Goal: Information Seeking & Learning: Learn about a topic

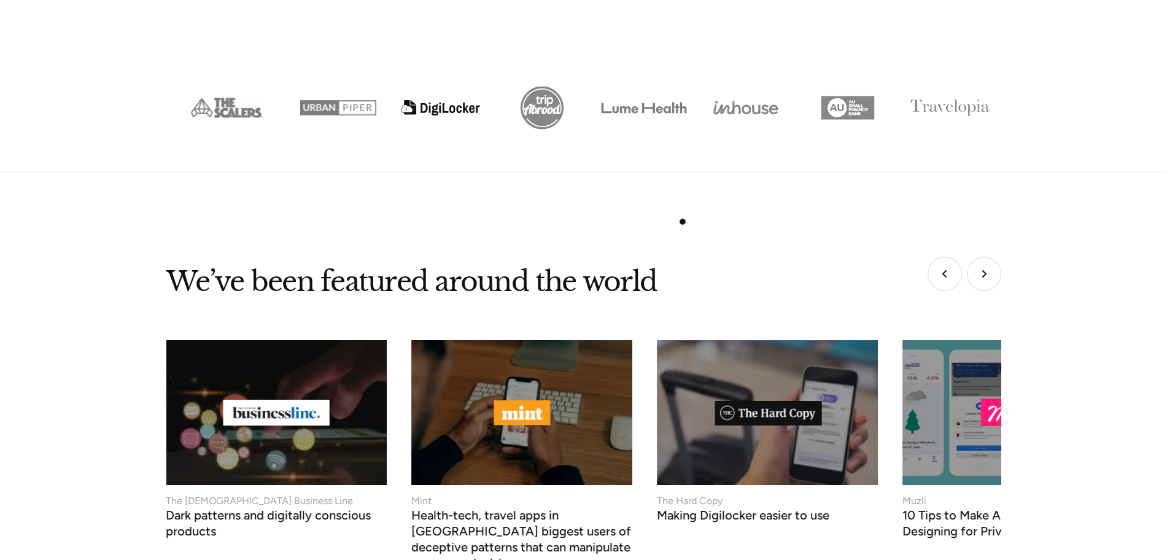
scroll to position [5228, 0]
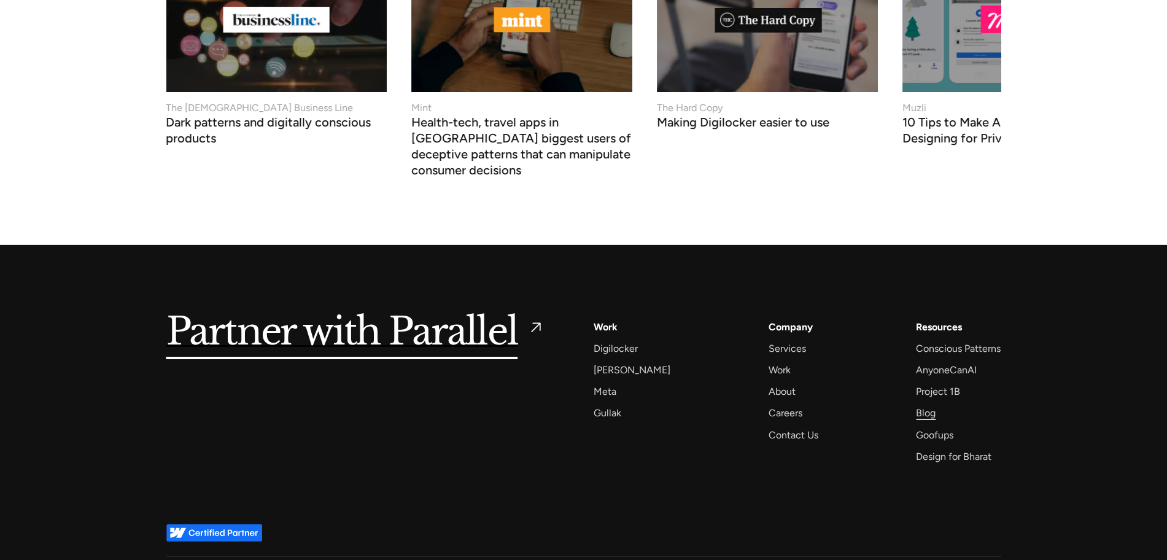
click at [934, 405] on div "Blog" at bounding box center [926, 413] width 20 height 17
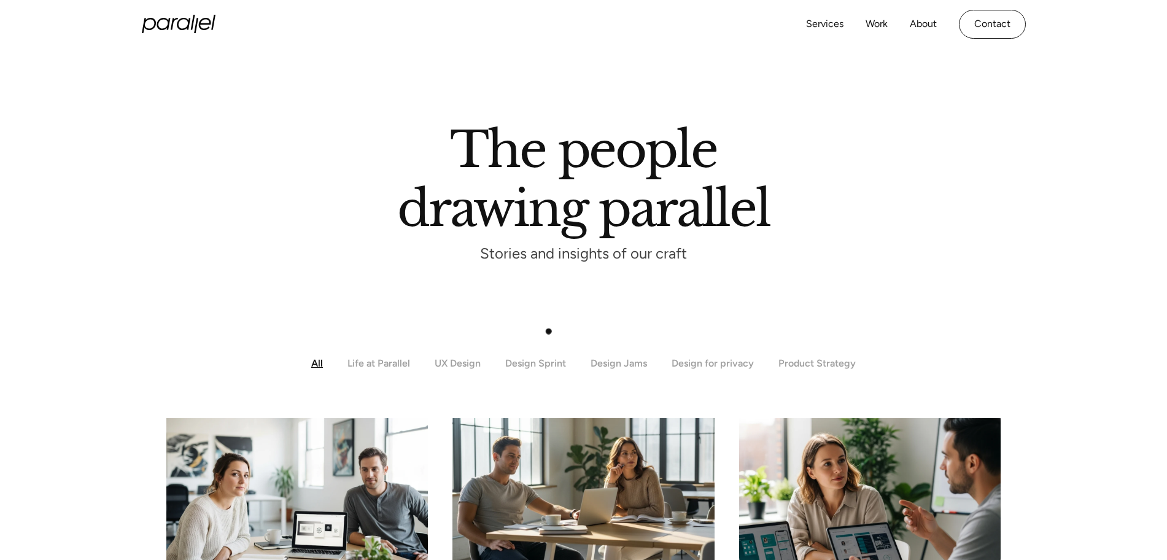
scroll to position [92, 0]
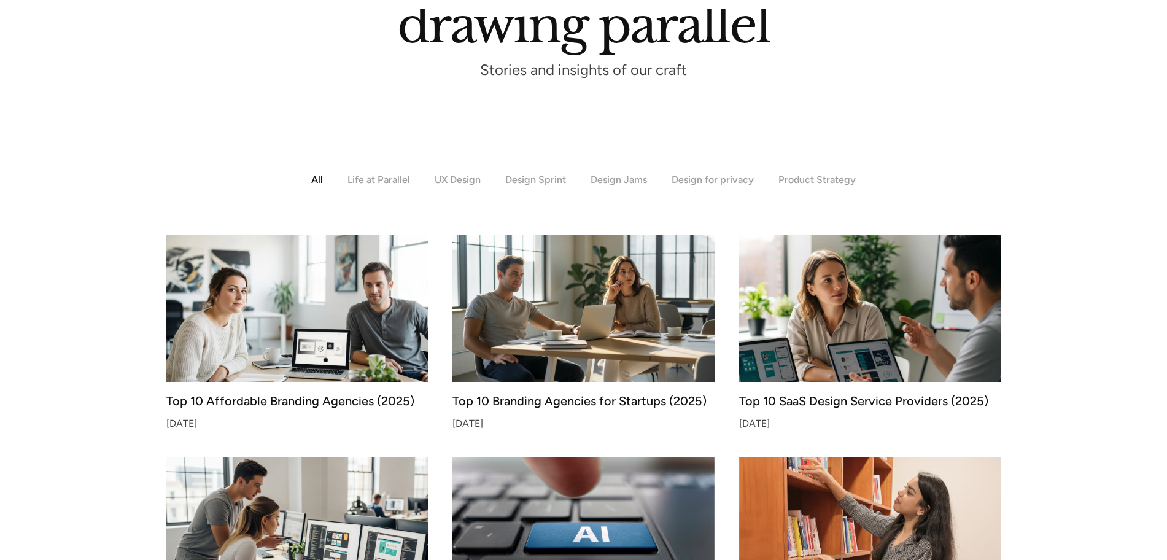
click at [323, 357] on img at bounding box center [297, 308] width 275 height 155
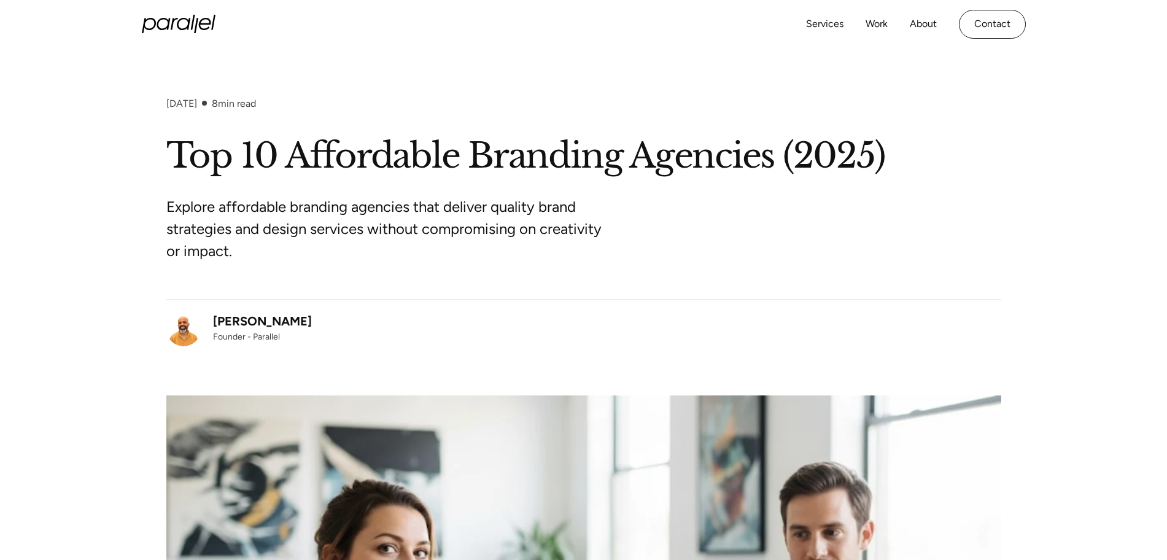
click at [284, 322] on div "Robin Dhanwani" at bounding box center [262, 321] width 99 height 18
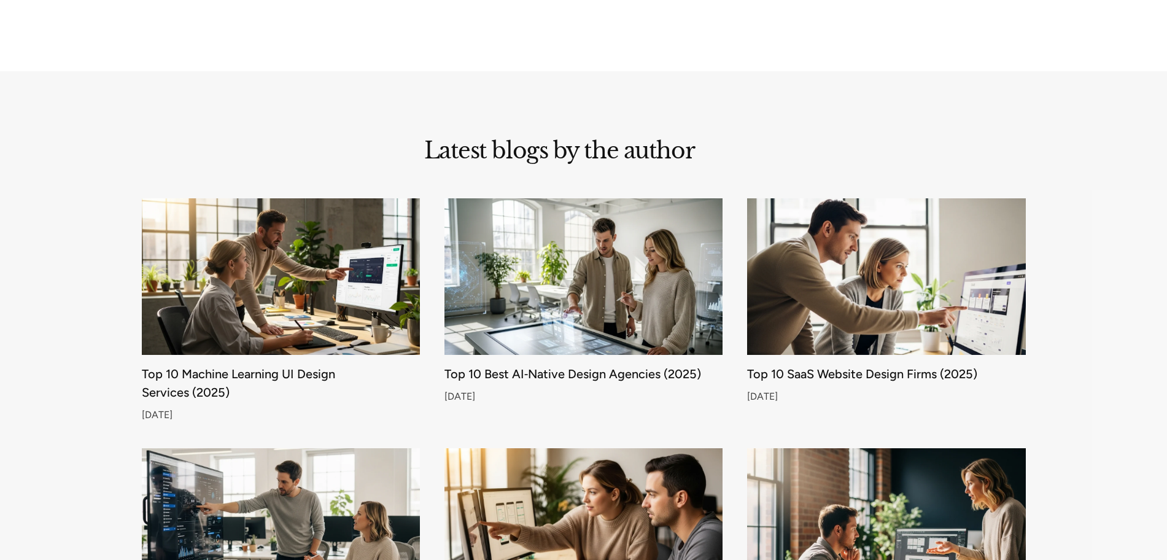
scroll to position [461, 0]
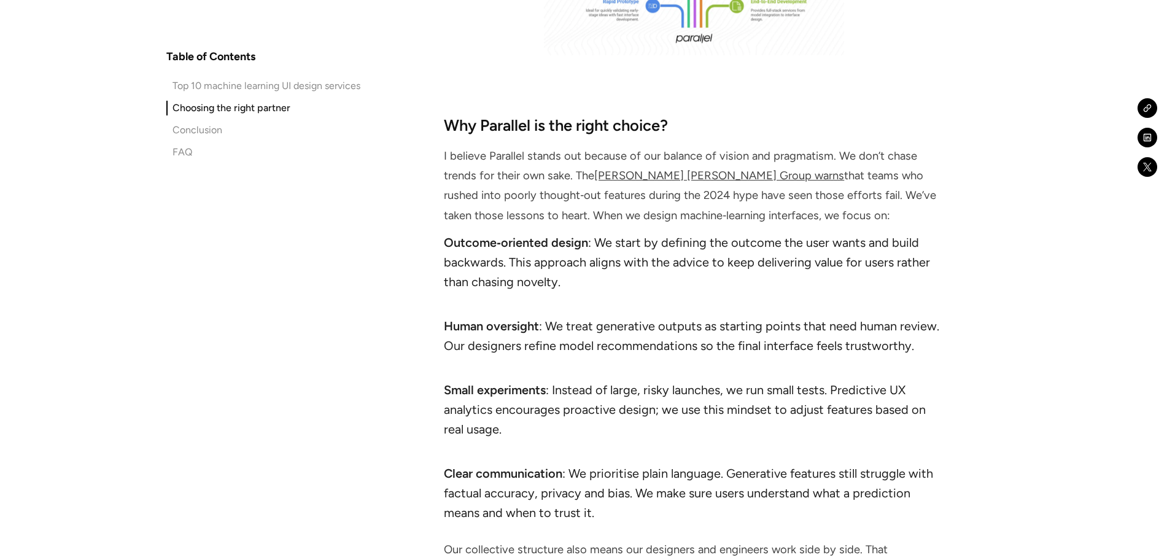
scroll to position [7913, 0]
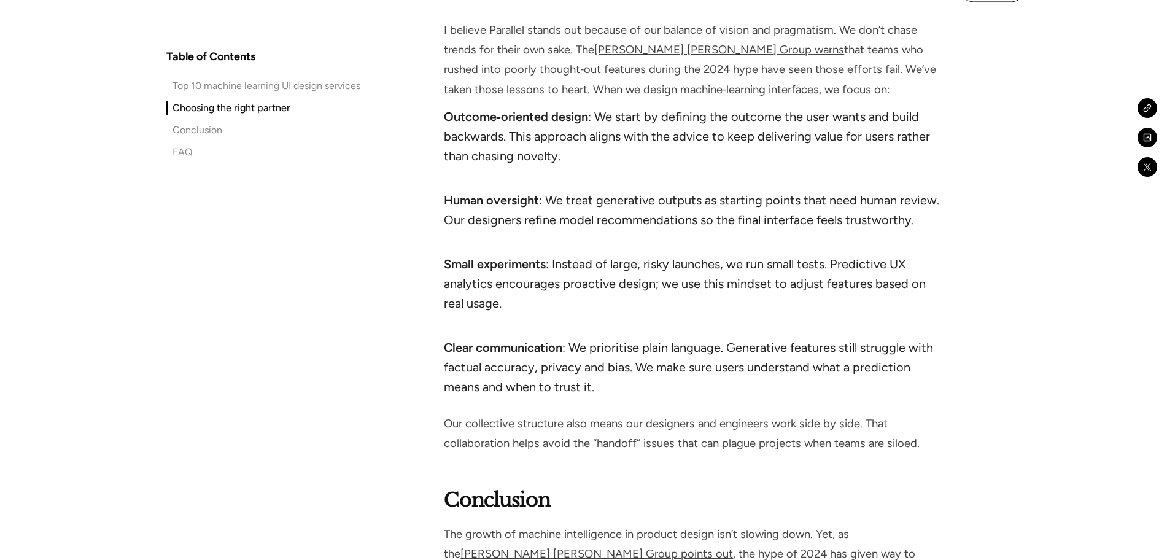
scroll to position [7606, 0]
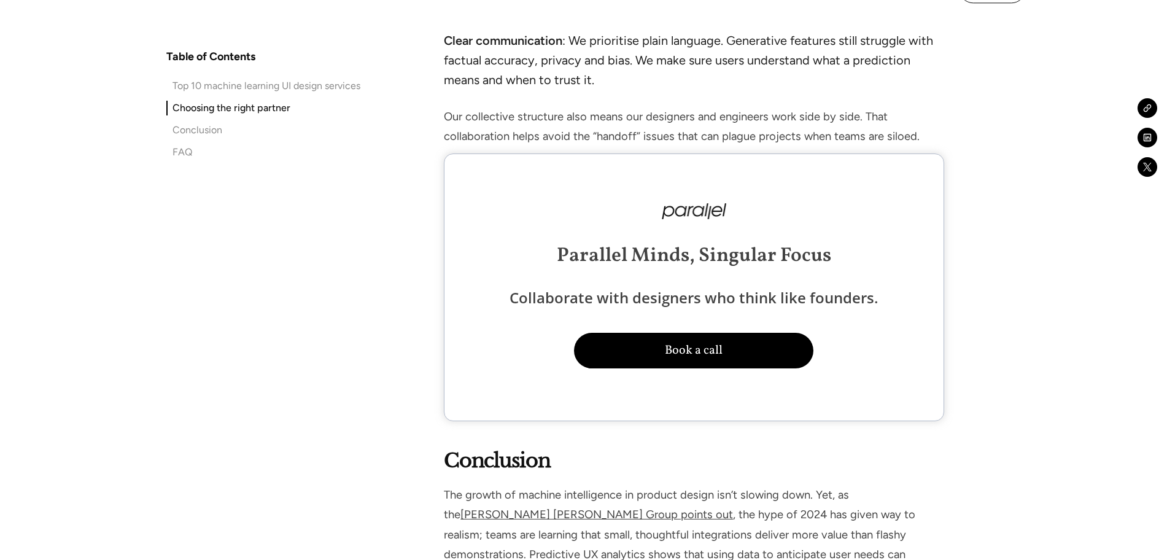
scroll to position [8144, 0]
